Goal: Task Accomplishment & Management: Manage account settings

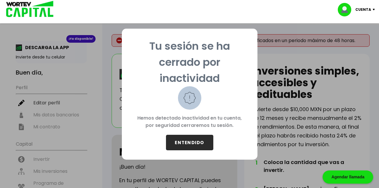
click at [192, 142] on button "ENTENDIDO" at bounding box center [189, 142] width 47 height 15
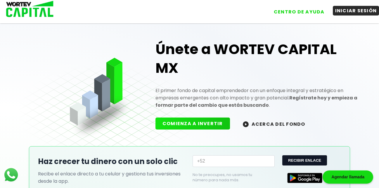
click at [348, 12] on button "INICIAR SESIÓN" at bounding box center [355, 11] width 46 height 10
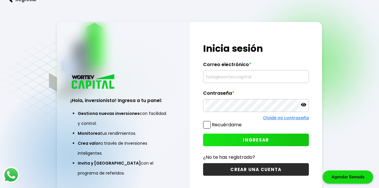
click at [247, 75] on input "text" at bounding box center [255, 76] width 100 height 12
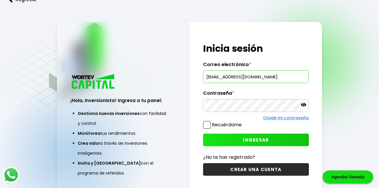
type input "[EMAIL_ADDRESS][DOMAIN_NAME]"
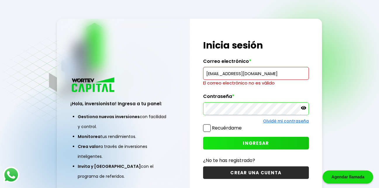
click at [302, 111] on p at bounding box center [303, 108] width 5 height 7
click at [205, 128] on span at bounding box center [207, 128] width 8 height 8
click at [243, 125] on input "Recuérdame" at bounding box center [243, 125] width 0 height 0
click at [252, 142] on span "INGRESAR" at bounding box center [256, 143] width 26 height 6
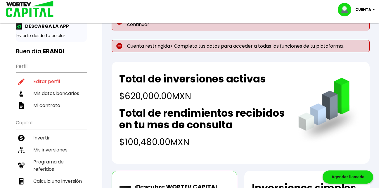
scroll to position [21, 0]
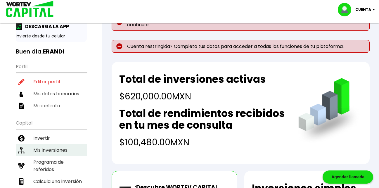
click at [48, 151] on li "Mis inversiones" at bounding box center [51, 150] width 71 height 12
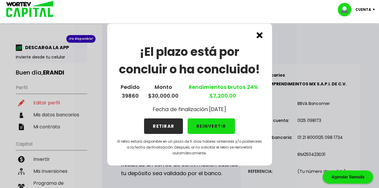
click at [162, 129] on button "RETIRAR" at bounding box center [163, 125] width 39 height 15
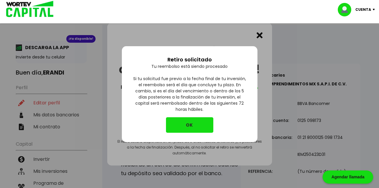
click at [195, 125] on button "OK" at bounding box center [189, 124] width 47 height 15
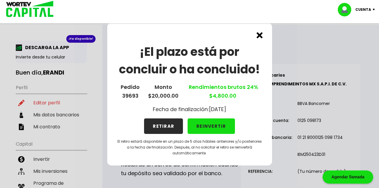
click at [162, 127] on button "RETIRAR" at bounding box center [163, 125] width 39 height 15
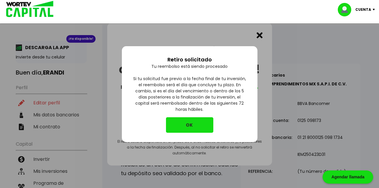
click at [180, 124] on button "OK" at bounding box center [189, 124] width 47 height 15
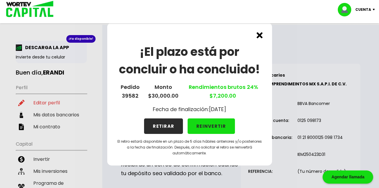
click at [165, 125] on button "RETIRAR" at bounding box center [163, 125] width 39 height 15
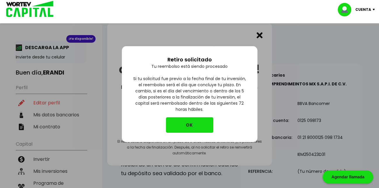
click at [190, 127] on button "OK" at bounding box center [189, 124] width 47 height 15
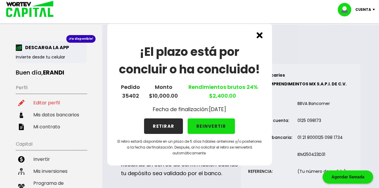
click at [169, 128] on button "RETIRAR" at bounding box center [163, 125] width 39 height 15
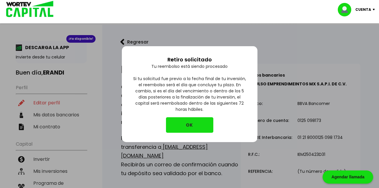
click at [192, 125] on button "OK" at bounding box center [189, 124] width 47 height 15
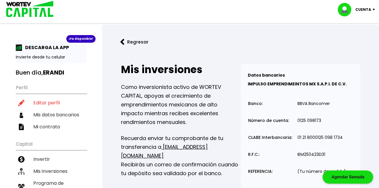
click at [122, 43] on img at bounding box center [122, 42] width 4 height 6
